Goal: Book appointment/travel/reservation

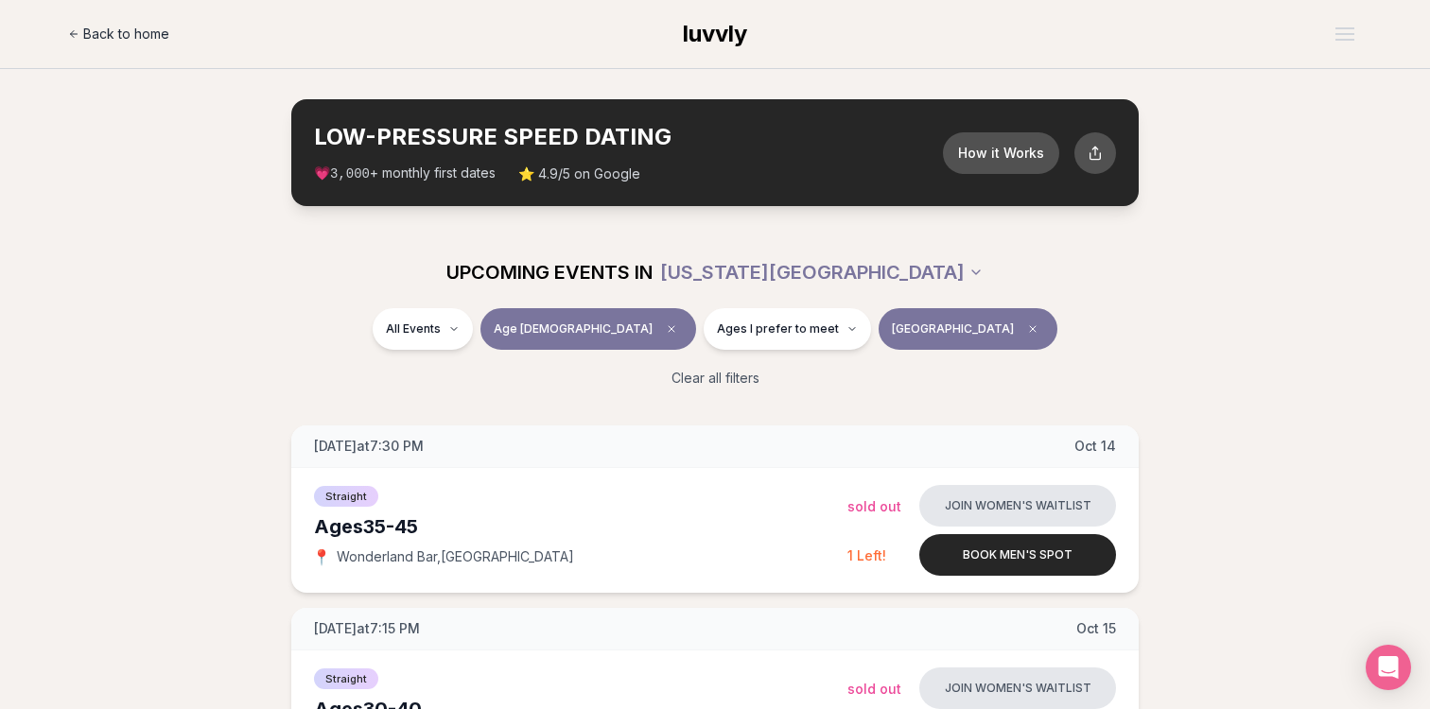
click at [125, 36] on span "Back to home" at bounding box center [126, 34] width 86 height 19
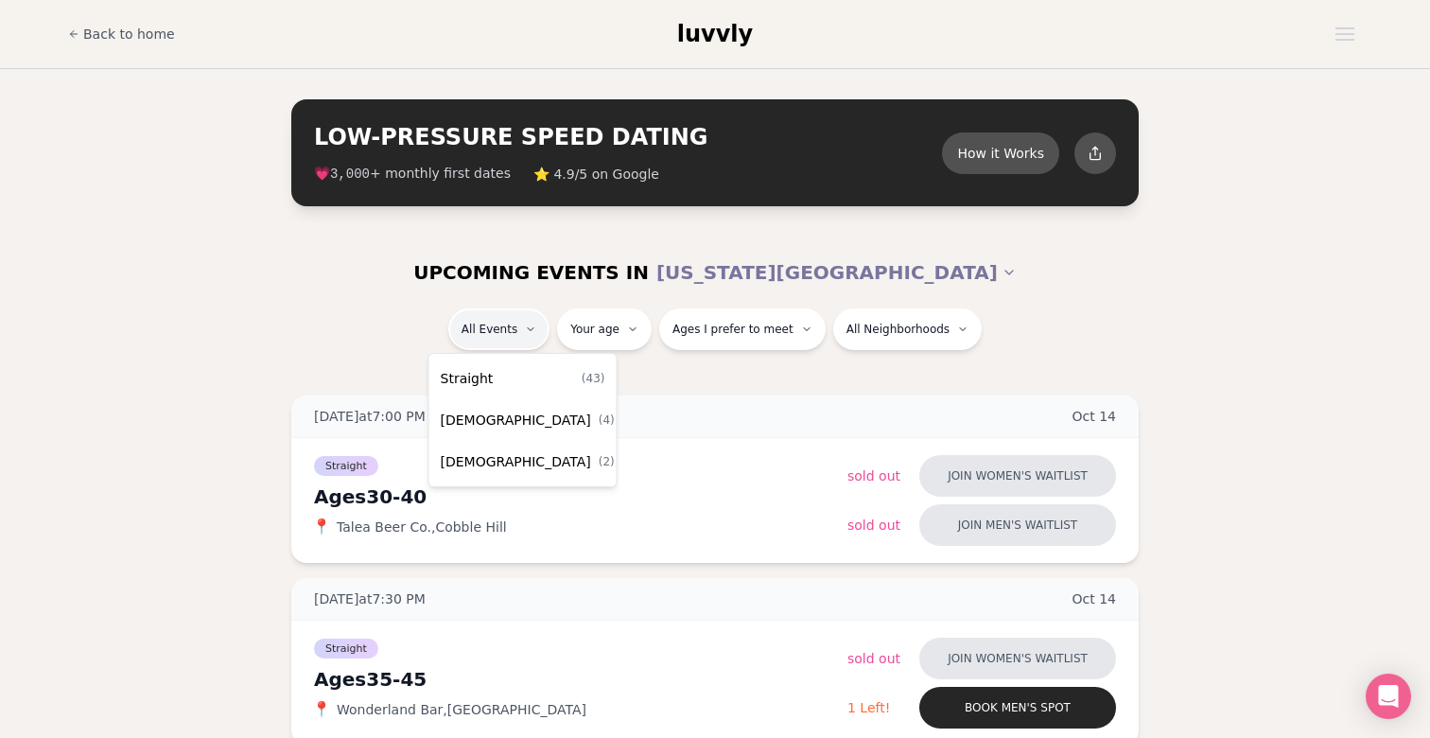
click at [489, 382] on span "Straight" at bounding box center [467, 378] width 53 height 19
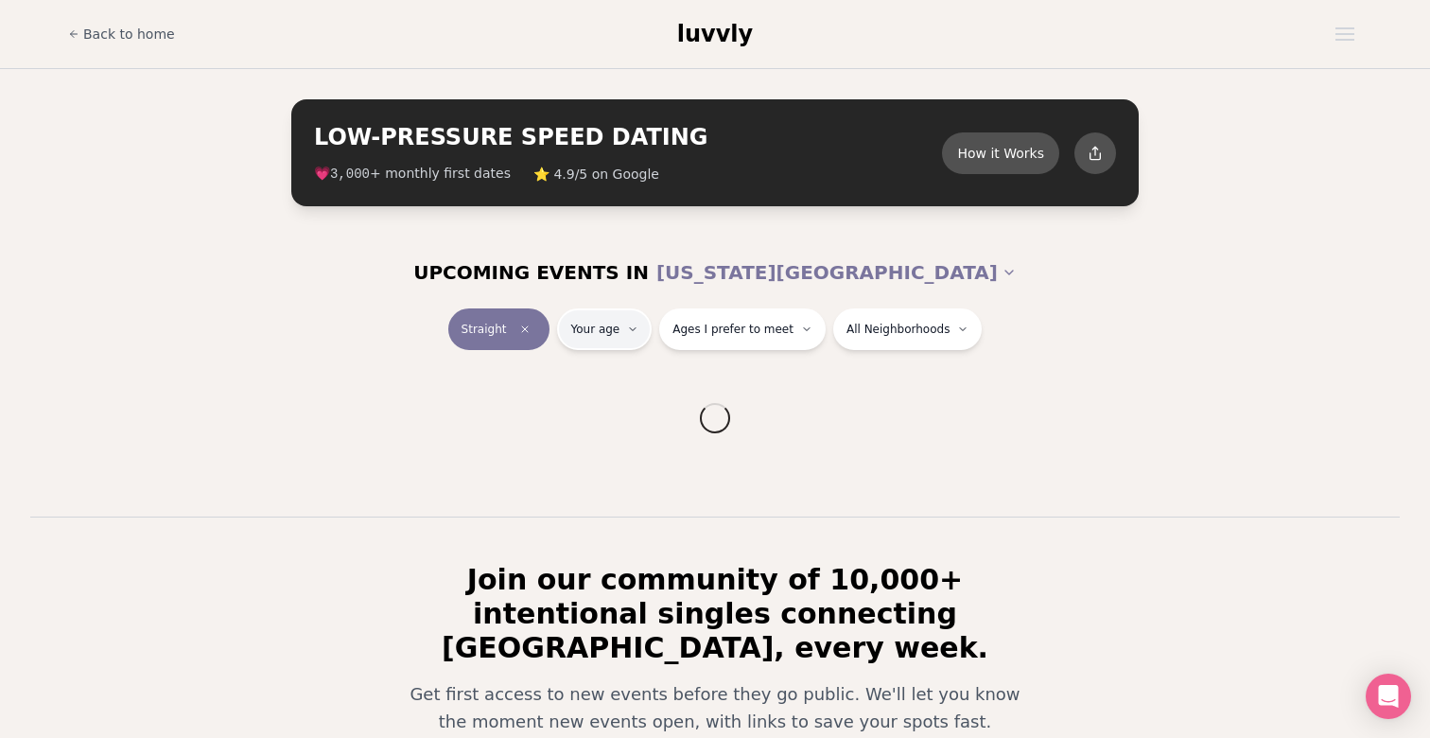
click at [635, 333] on html "Back to home luvvly LOW-PRESSURE SPEED DATING How it Works 💗 3,000 + monthly fi…" at bounding box center [715, 494] width 1430 height 989
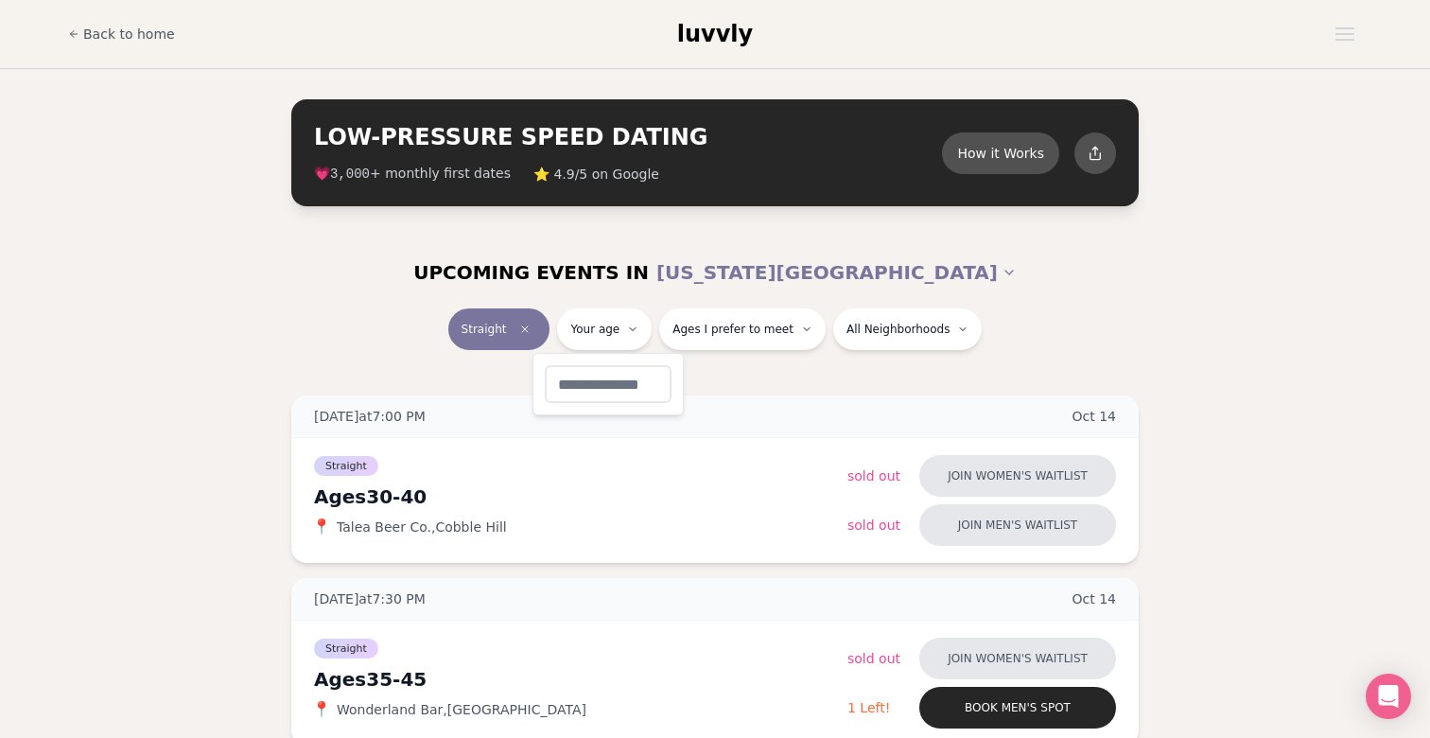
type input "**"
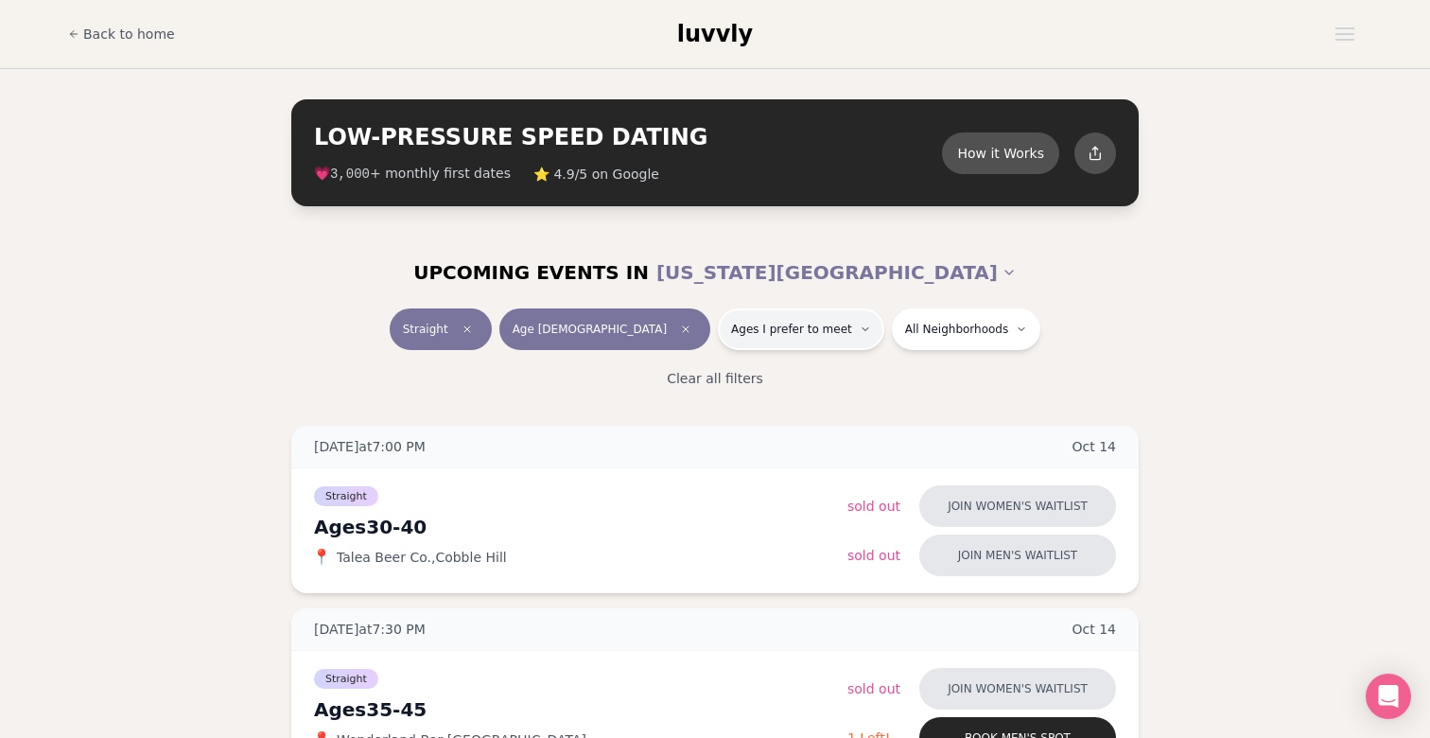
click at [769, 329] on span "Ages I prefer to meet" at bounding box center [791, 329] width 121 height 15
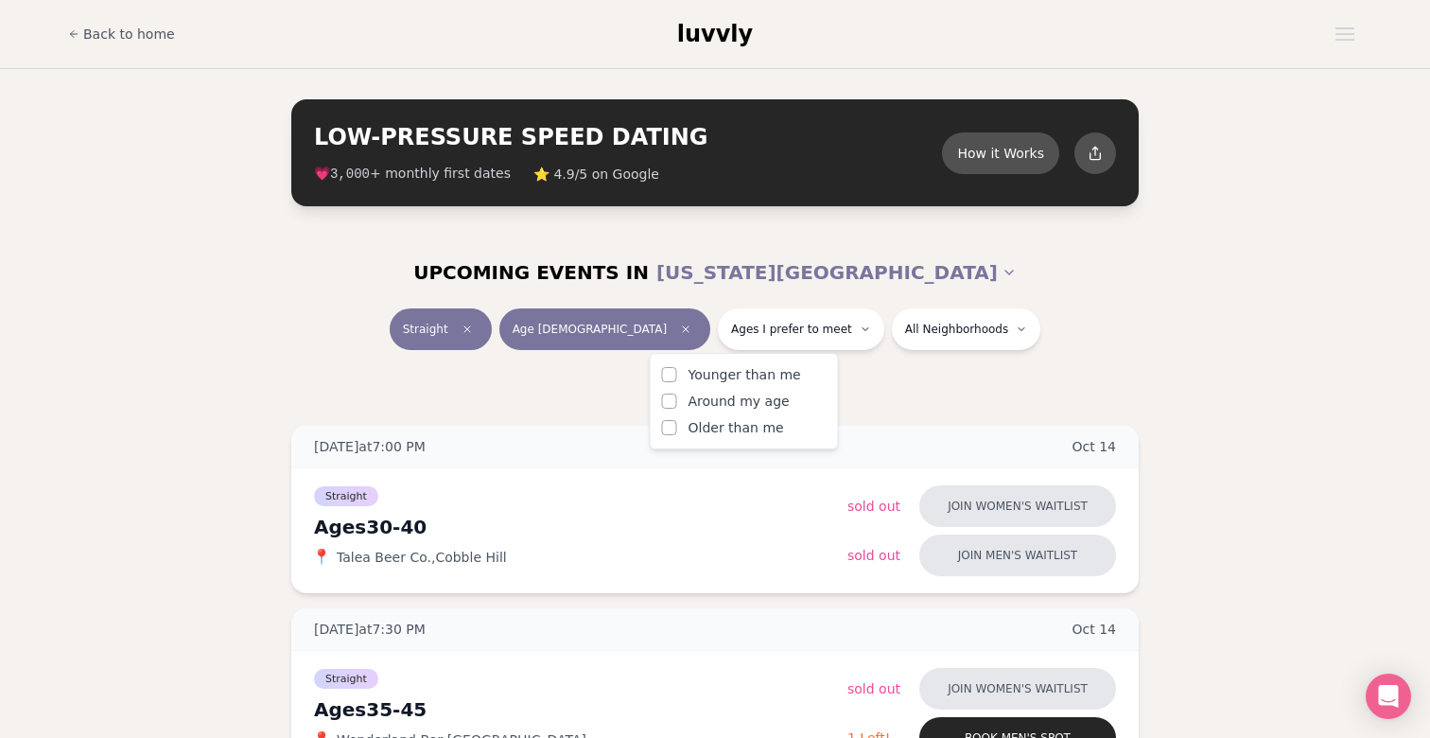
click at [669, 398] on button "Around my age" at bounding box center [669, 400] width 15 height 15
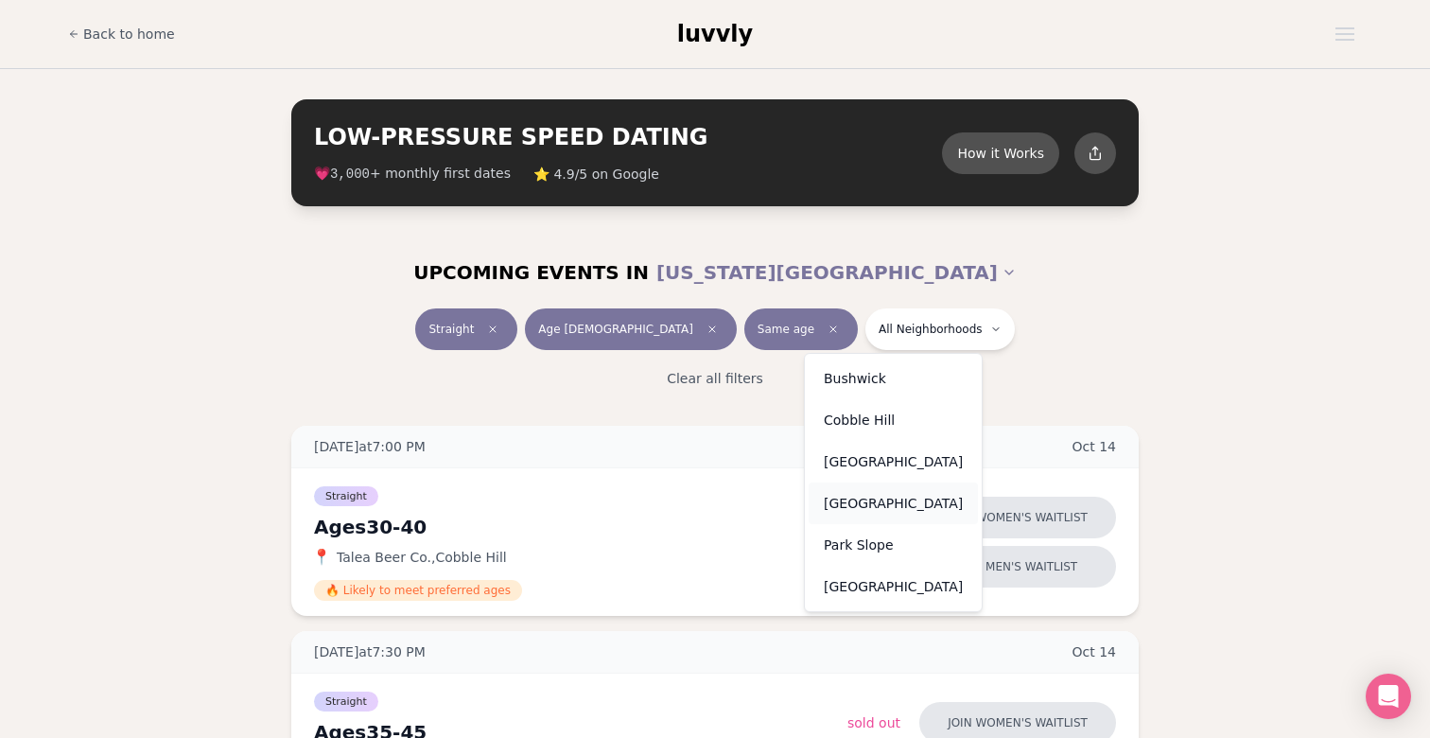
click at [870, 496] on div "Flatiron District" at bounding box center [893, 503] width 169 height 42
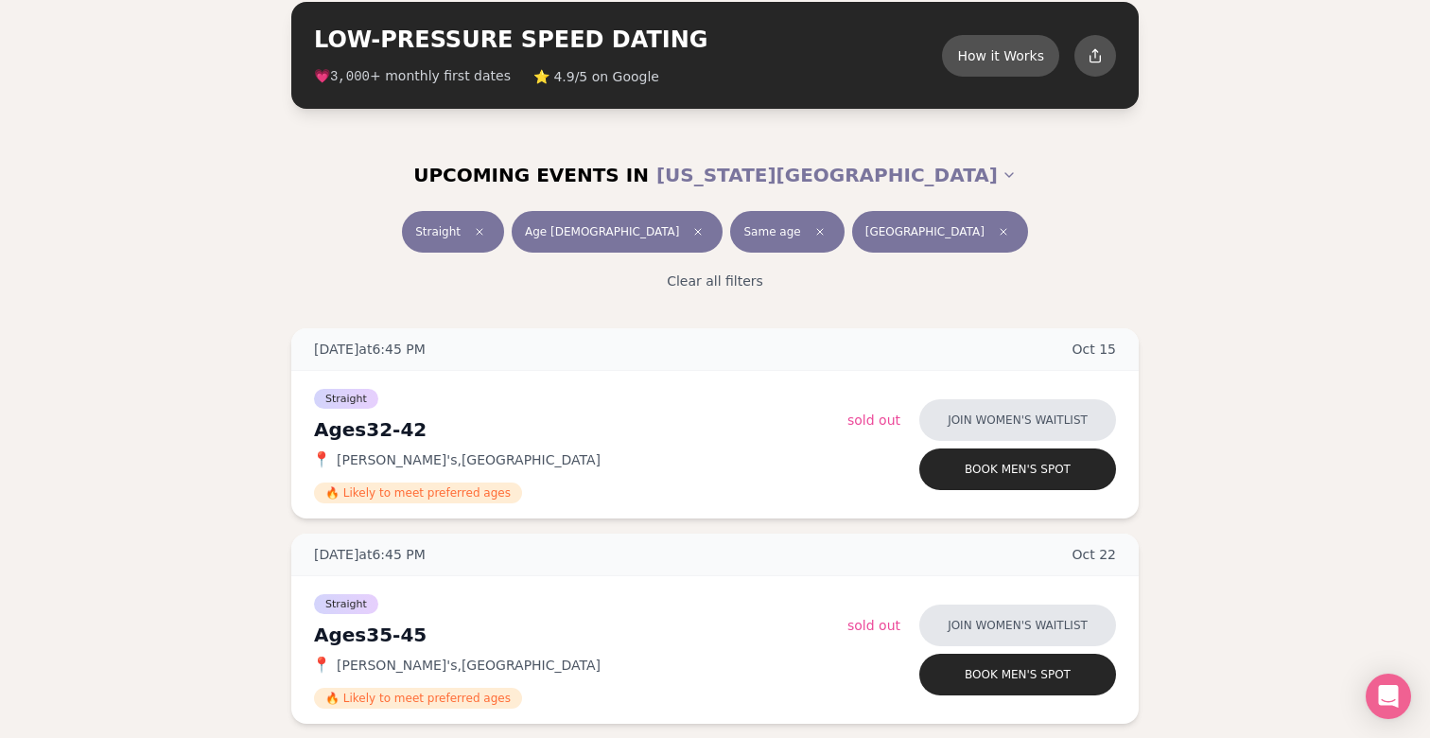
scroll to position [112, 0]
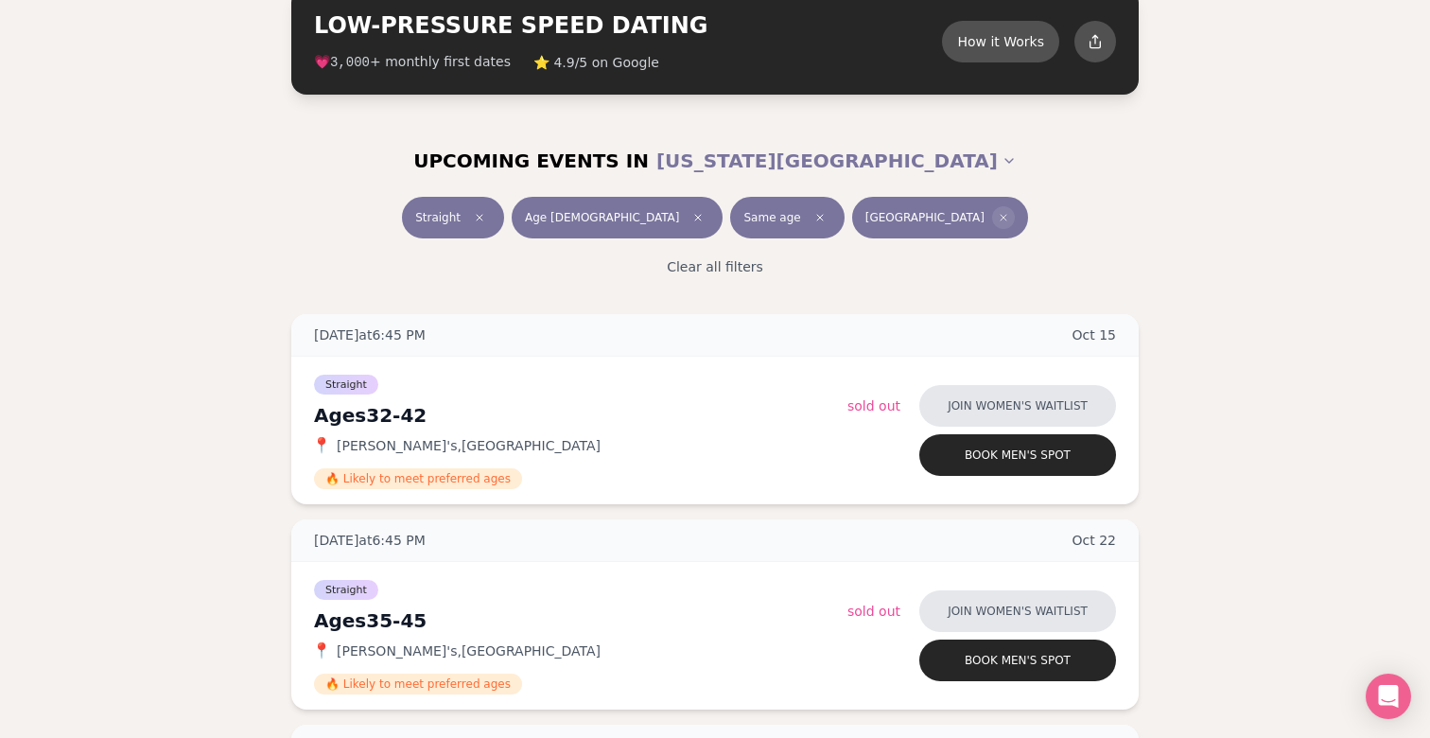
click at [992, 217] on span "Clear borough filter" at bounding box center [1003, 217] width 23 height 23
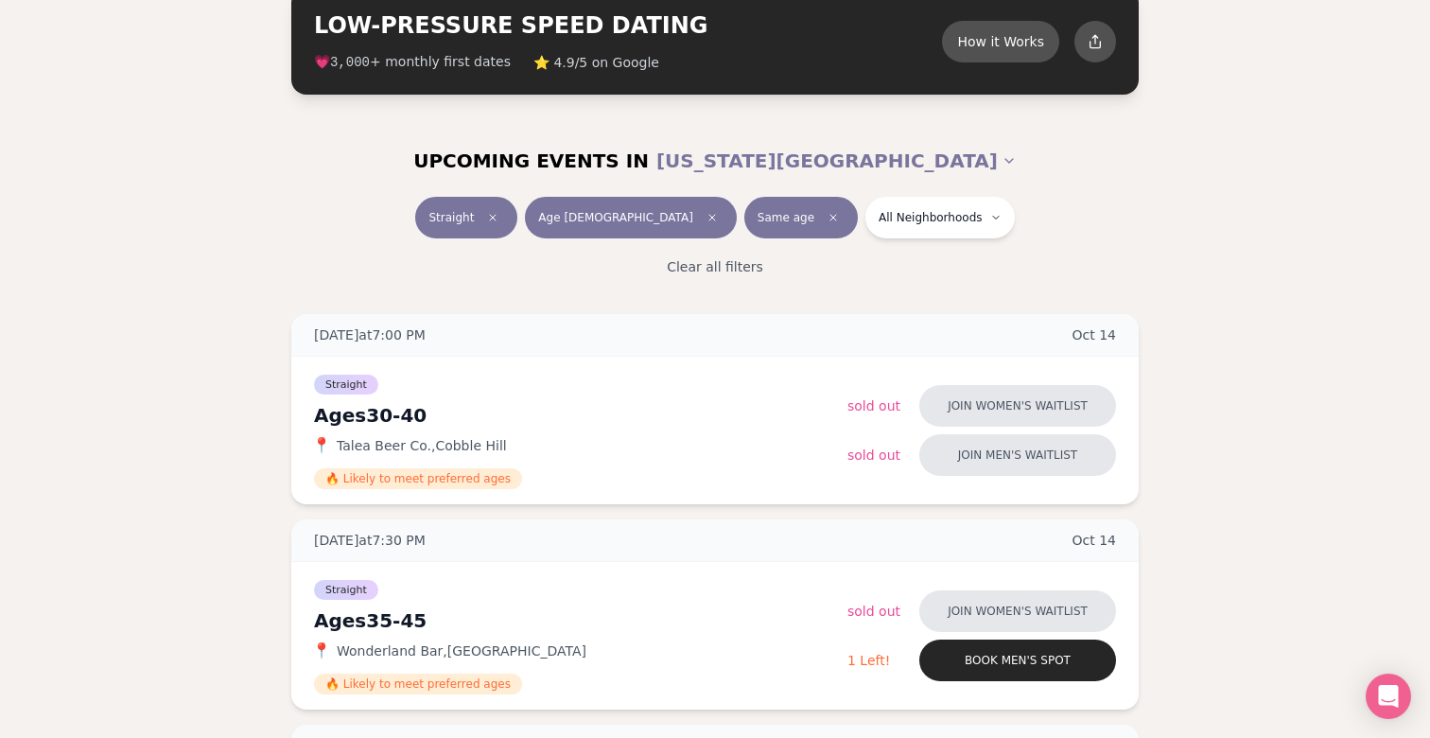
click at [1184, 15] on section "LOW-PRESSURE SPEED DATING How it Works 💗 3,000 + monthly first dates ⭐ 4.9/5 on…" at bounding box center [715, 40] width 1430 height 167
